Goal: Task Accomplishment & Management: Manage account settings

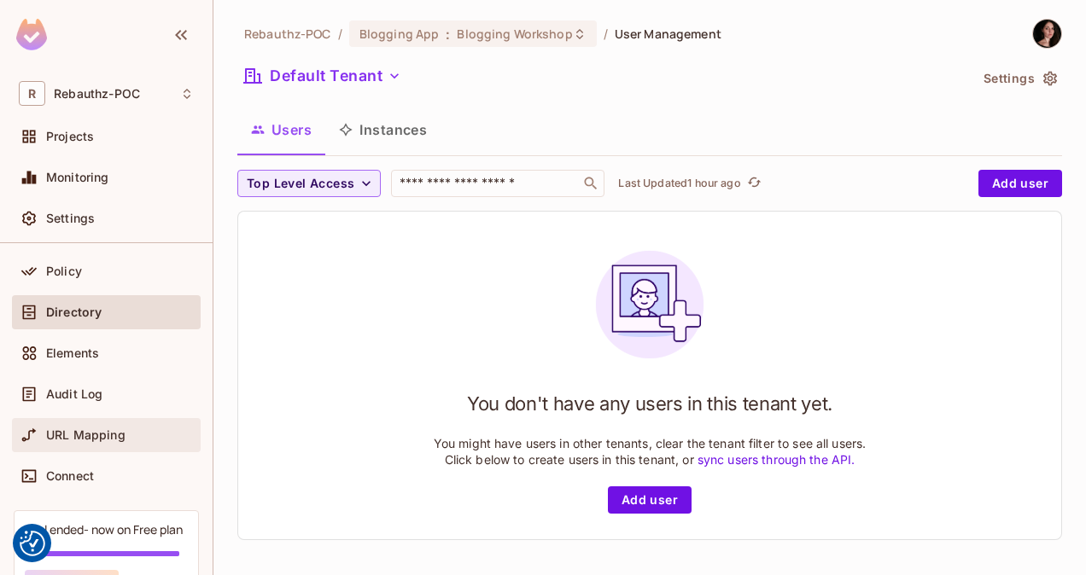
scroll to position [44, 0]
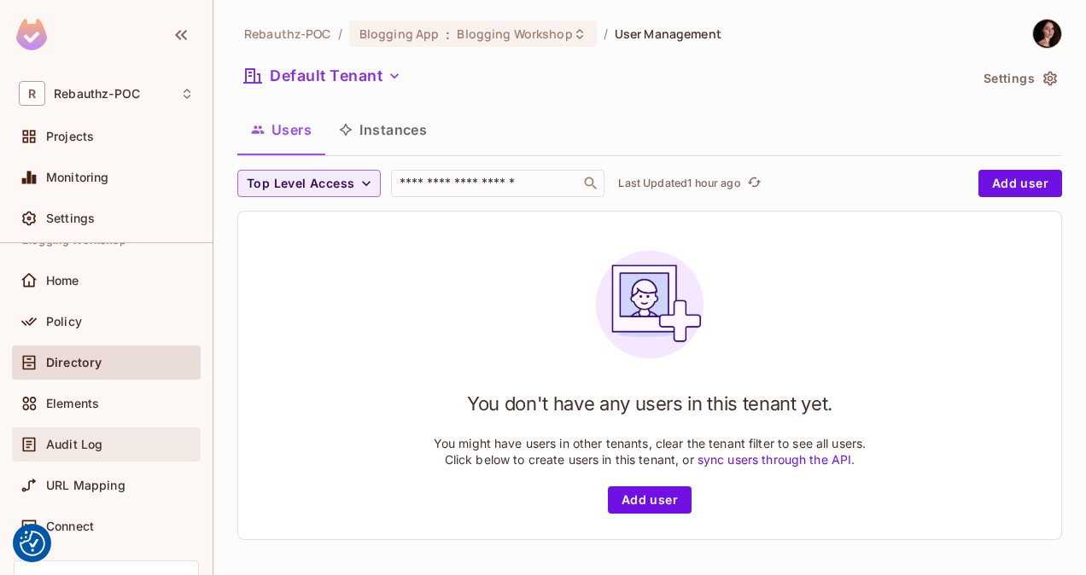
click at [69, 438] on span "Audit Log" at bounding box center [74, 445] width 56 height 14
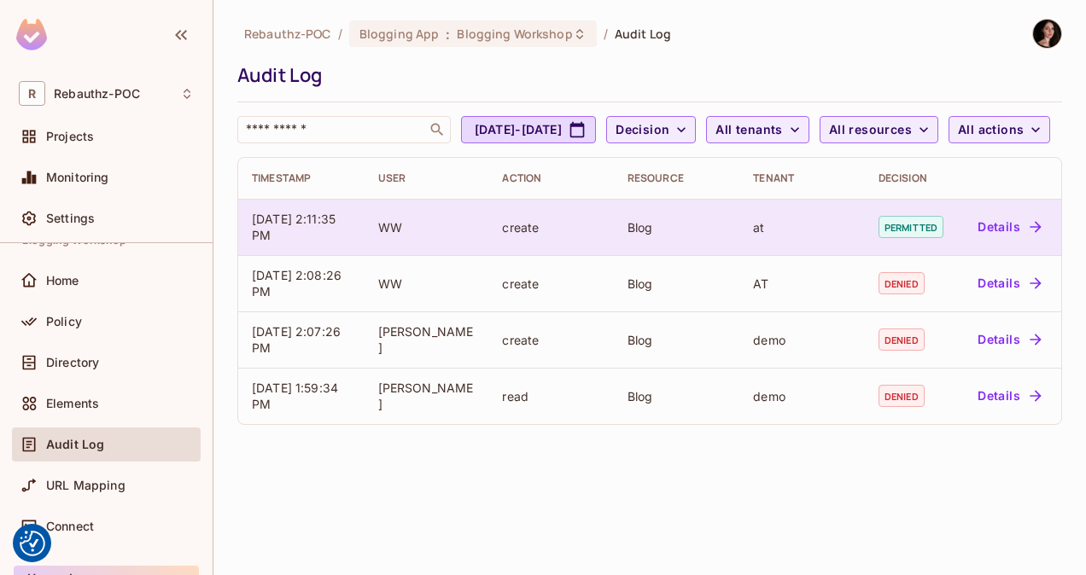
click at [993, 241] on button "Details" at bounding box center [1009, 226] width 77 height 27
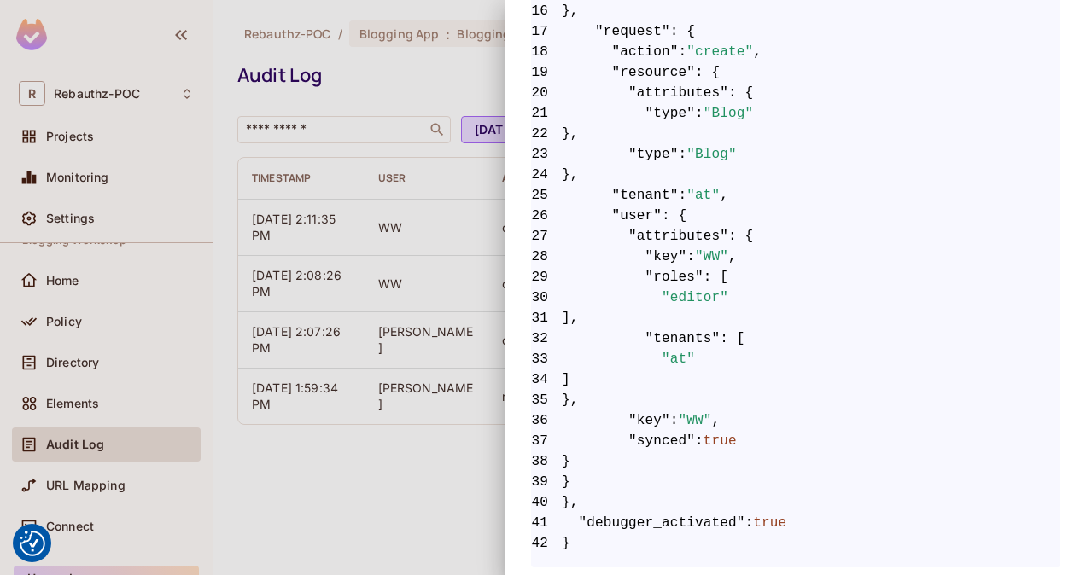
scroll to position [707, 0]
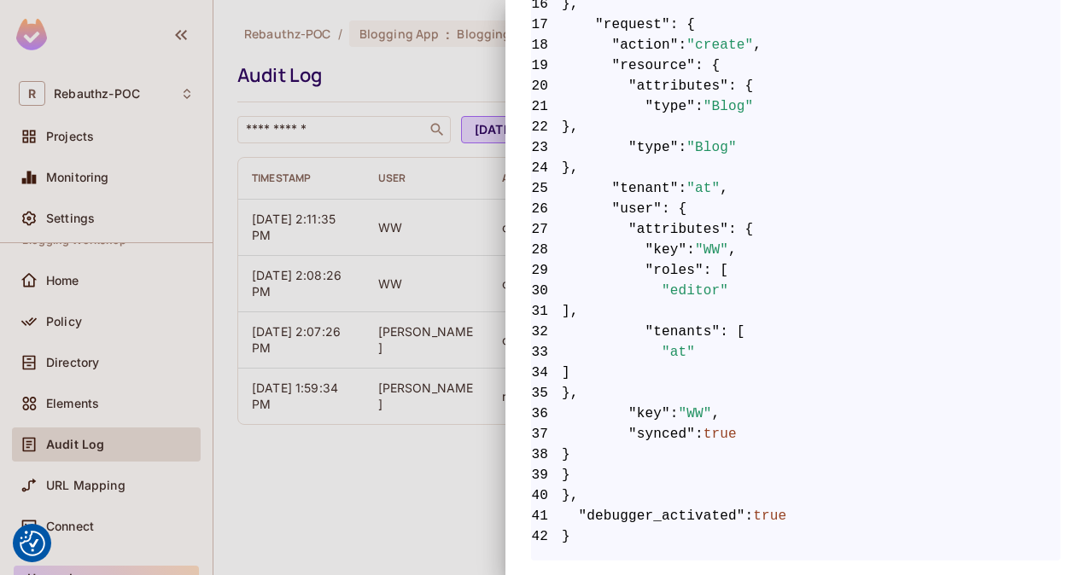
click at [329, 479] on div at bounding box center [543, 287] width 1086 height 575
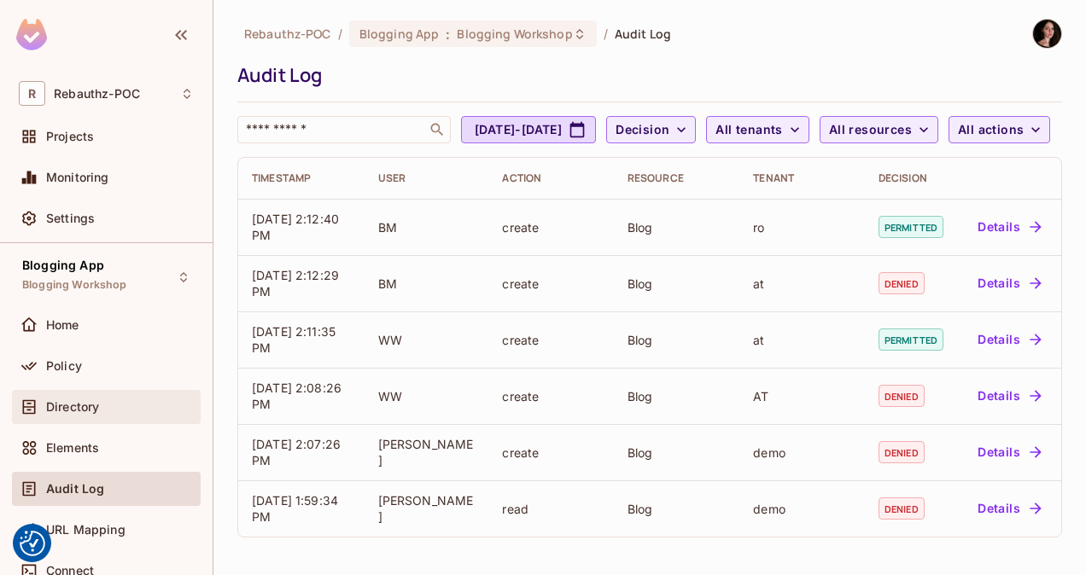
click at [69, 400] on span "Directory" at bounding box center [72, 407] width 53 height 14
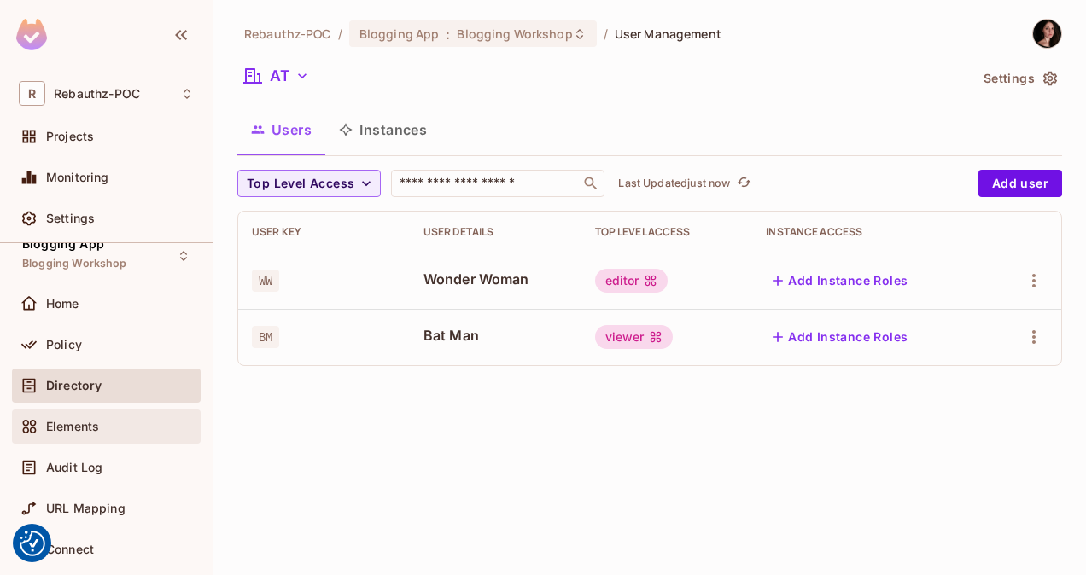
scroll to position [12, 0]
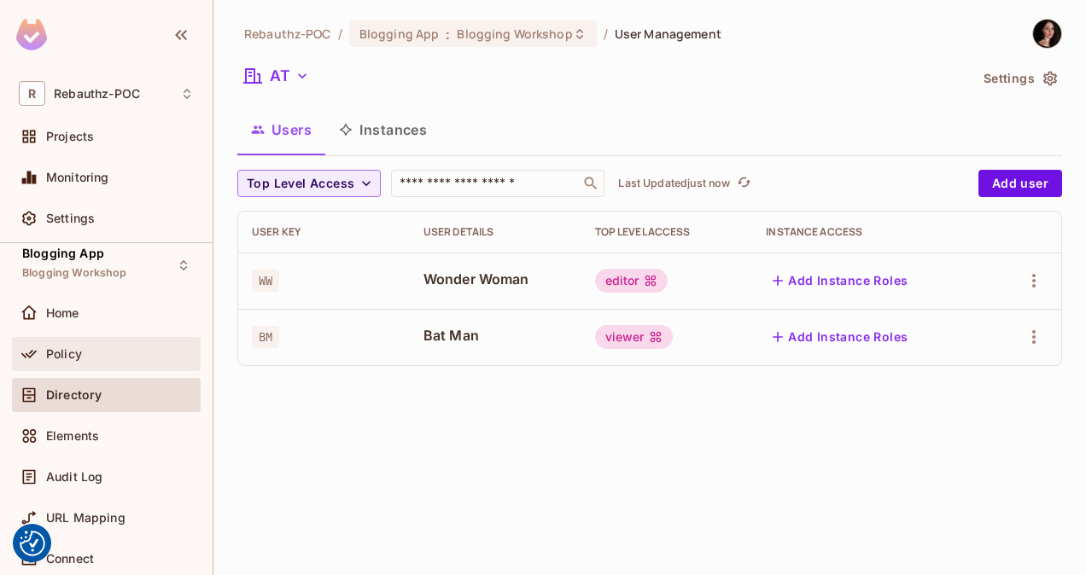
click at [79, 348] on span "Policy" at bounding box center [64, 355] width 36 height 14
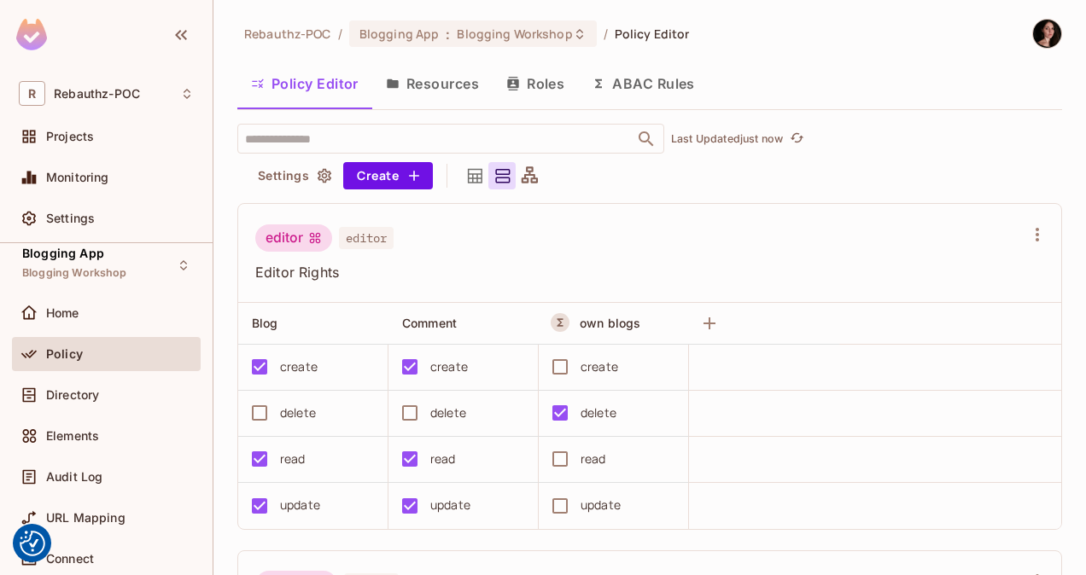
click at [658, 80] on button "ABAC Rules" at bounding box center [643, 83] width 131 height 43
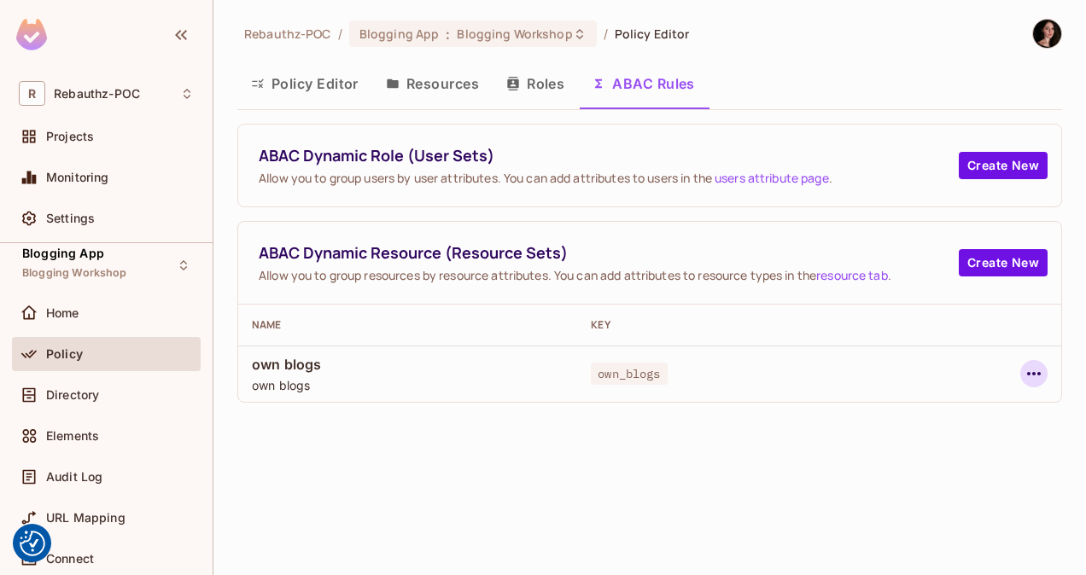
click at [1031, 373] on icon "button" at bounding box center [1034, 374] width 20 height 20
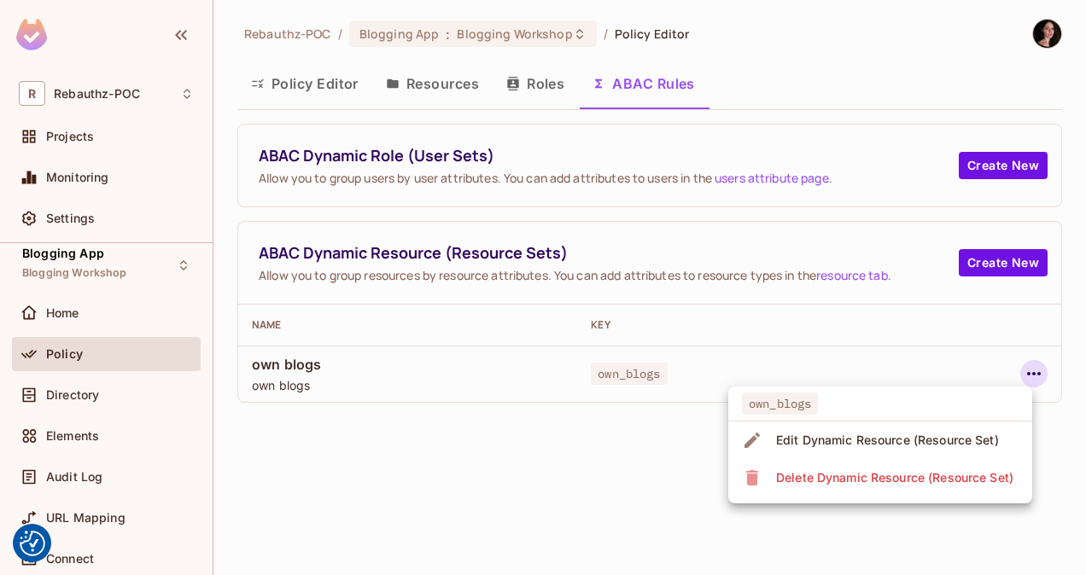
click at [879, 440] on div "Edit Dynamic Resource (Resource Set)" at bounding box center [887, 440] width 223 height 17
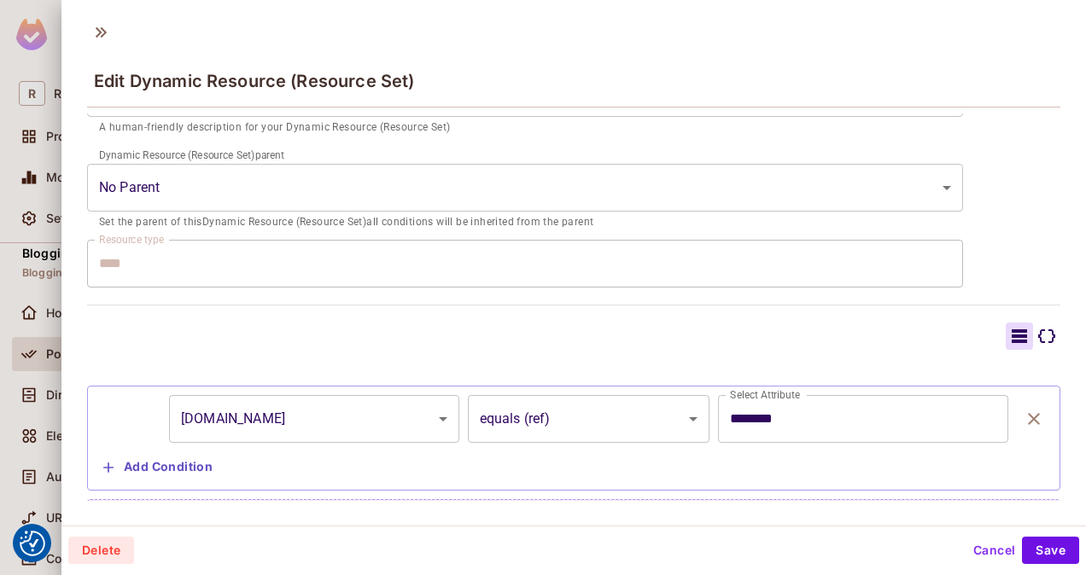
scroll to position [287, 0]
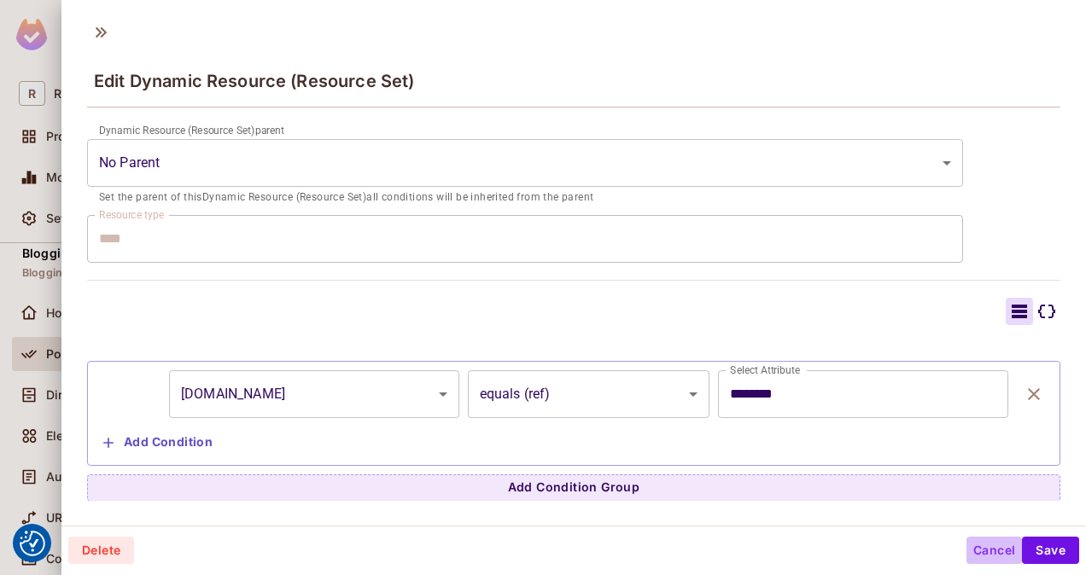
click at [967, 547] on button "Cancel" at bounding box center [995, 550] width 56 height 27
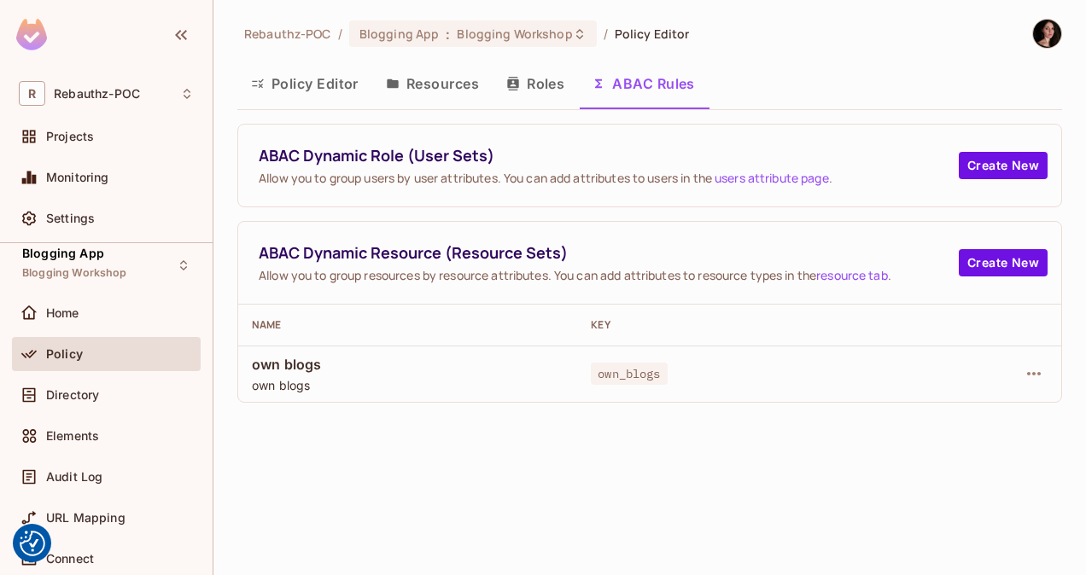
click at [451, 81] on button "Resources" at bounding box center [432, 83] width 120 height 43
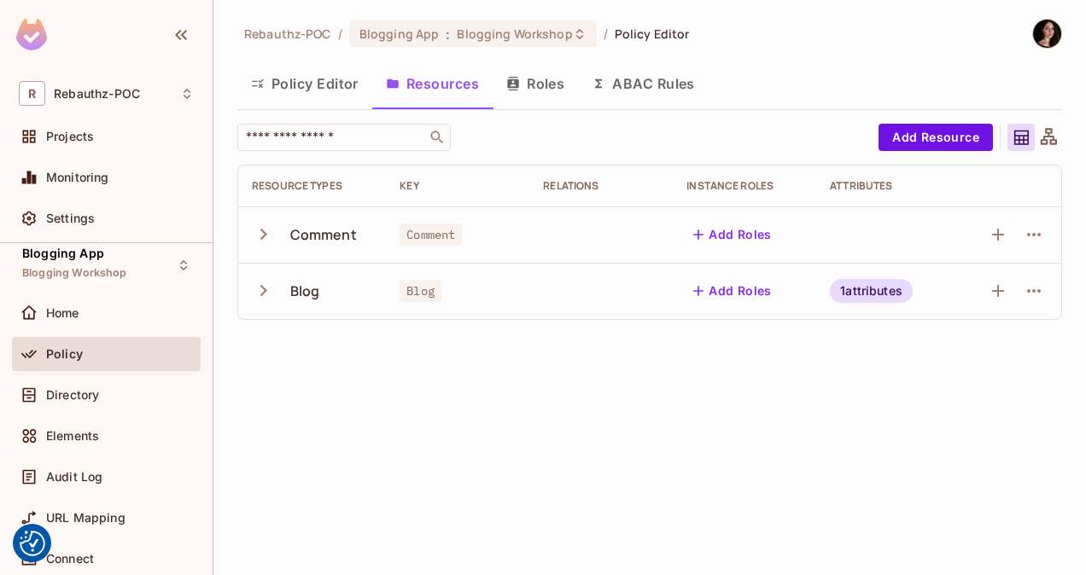
click at [312, 82] on button "Policy Editor" at bounding box center [304, 83] width 135 height 43
